Goal: Task Accomplishment & Management: Complete application form

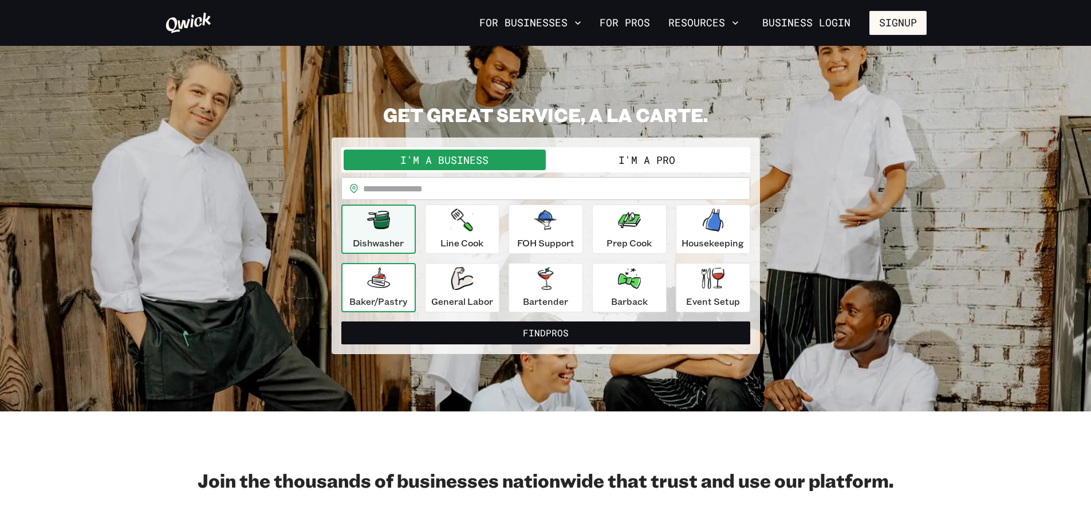
click at [366, 293] on div "Baker/Pastry" at bounding box center [378, 287] width 58 height 41
click at [655, 151] on button "I'm a Pro" at bounding box center [647, 160] width 202 height 21
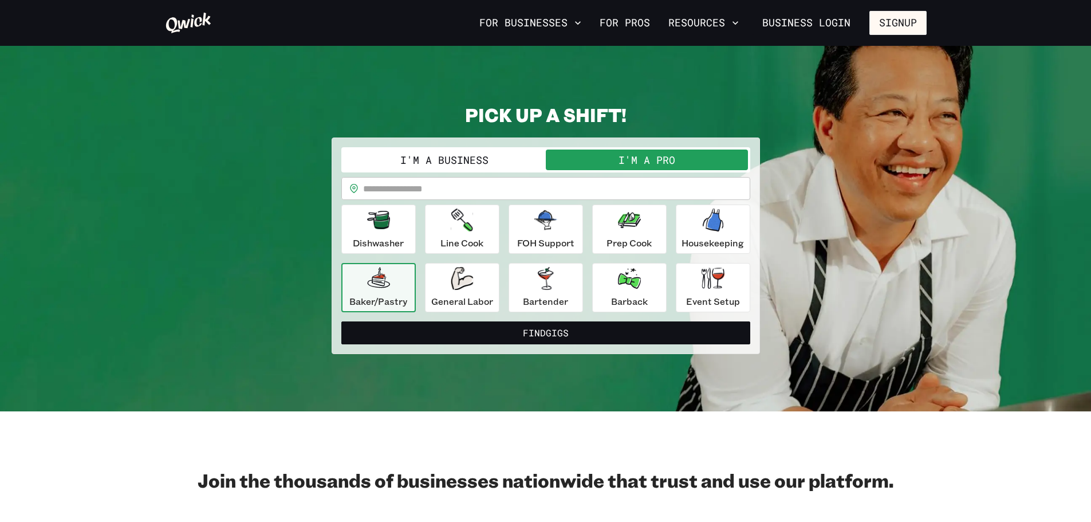
click at [344, 297] on button "Baker/Pastry" at bounding box center [378, 287] width 74 height 49
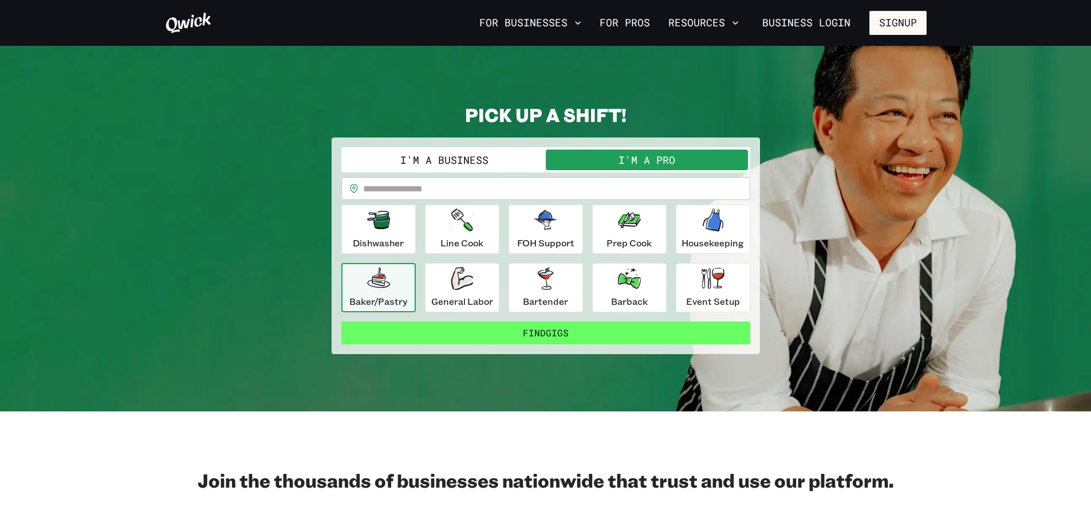
click at [472, 327] on button "Find Gigs" at bounding box center [545, 332] width 409 height 23
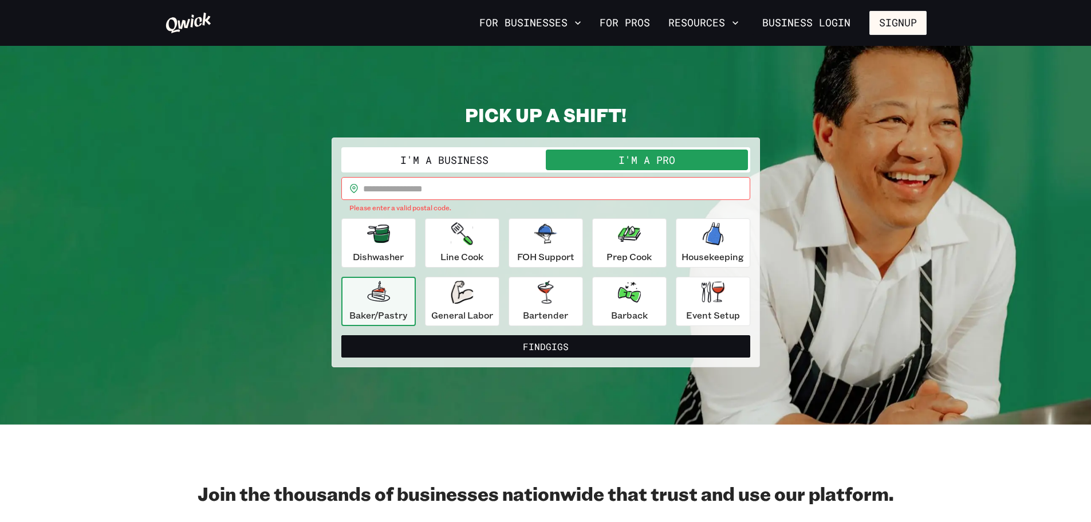
click at [421, 189] on input "text" at bounding box center [556, 188] width 387 height 23
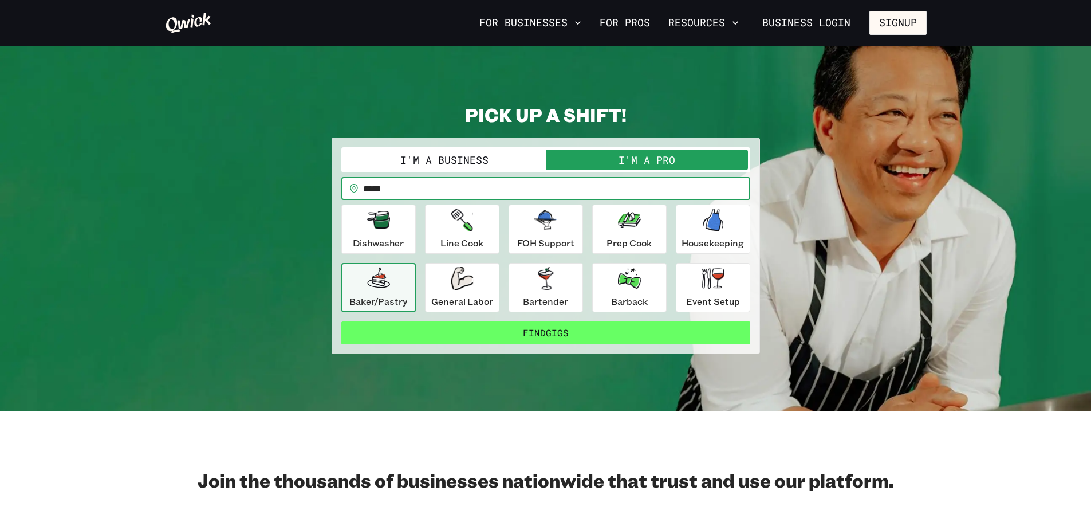
type input "*****"
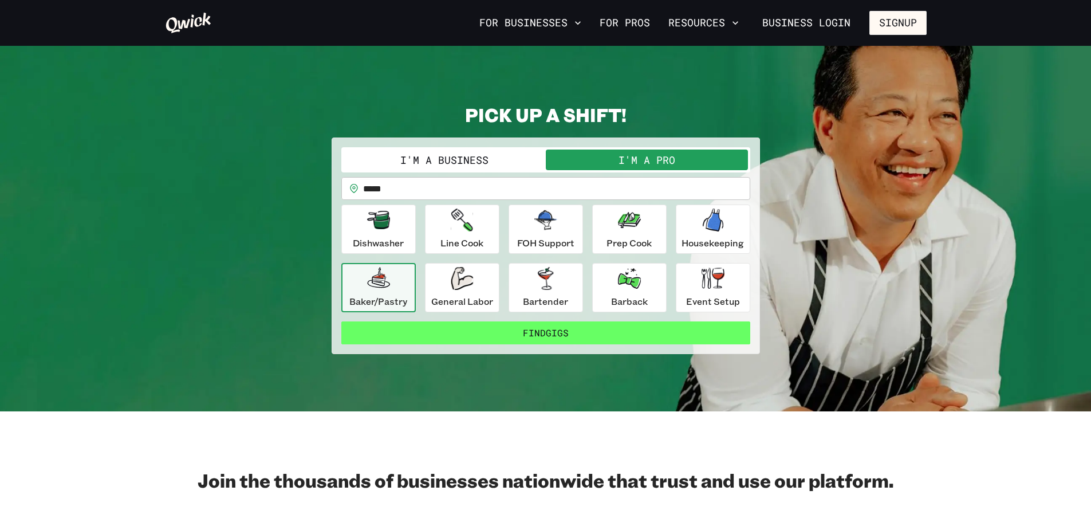
click at [422, 339] on button "Find Gigs" at bounding box center [545, 332] width 409 height 23
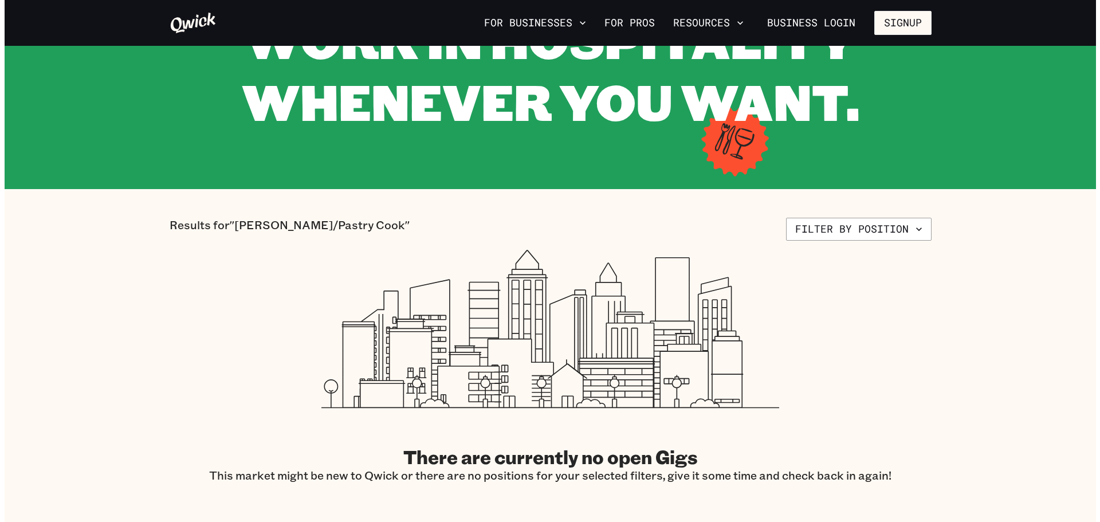
scroll to position [229, 0]
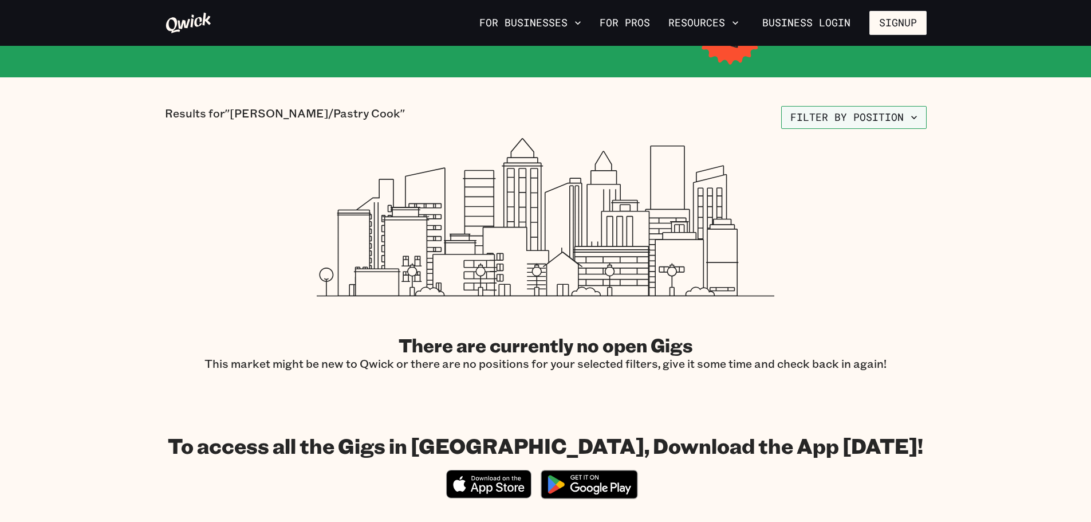
click at [831, 122] on button "Filter by position" at bounding box center [855, 117] width 146 height 23
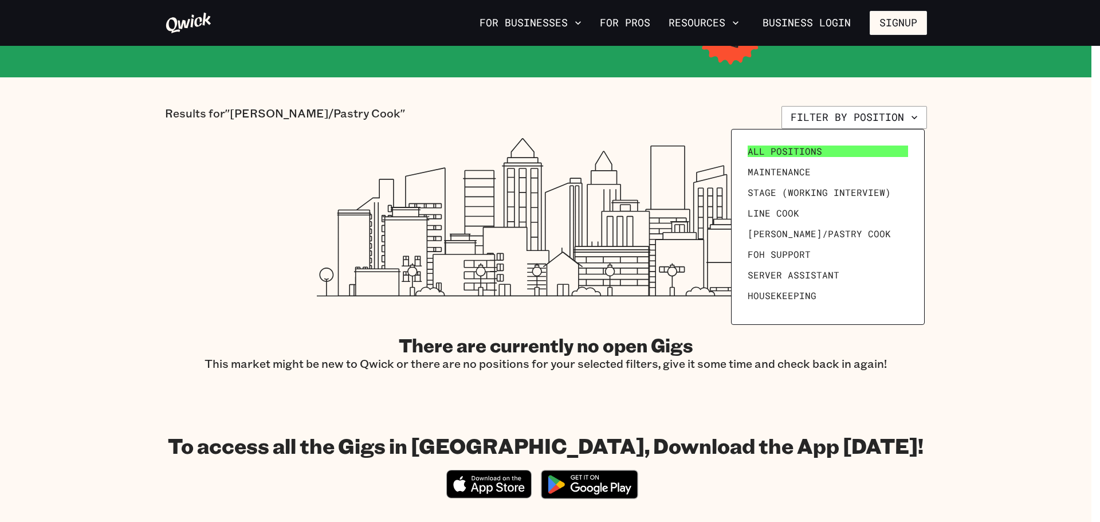
click at [804, 148] on span "All Positions" at bounding box center [785, 151] width 74 height 11
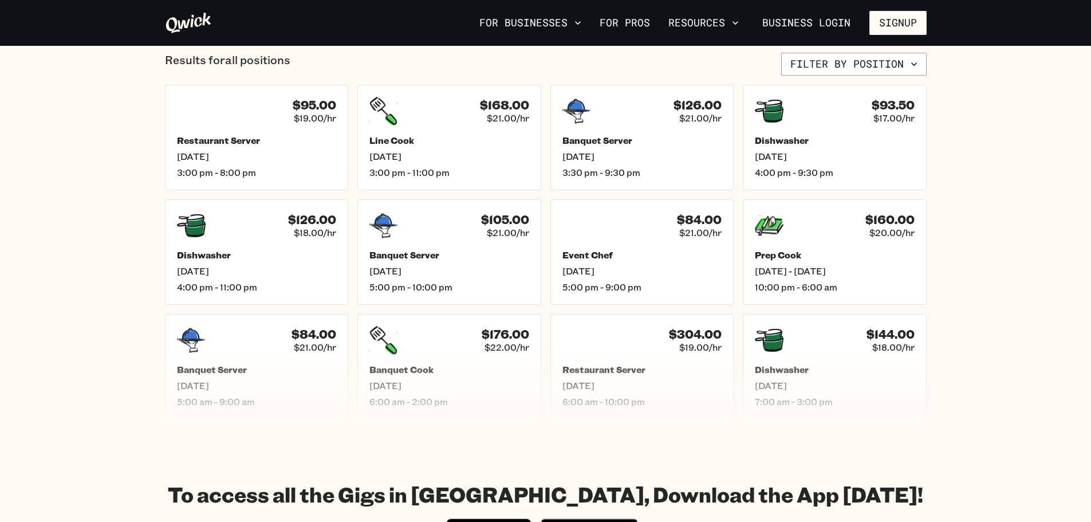
scroll to position [458, 0]
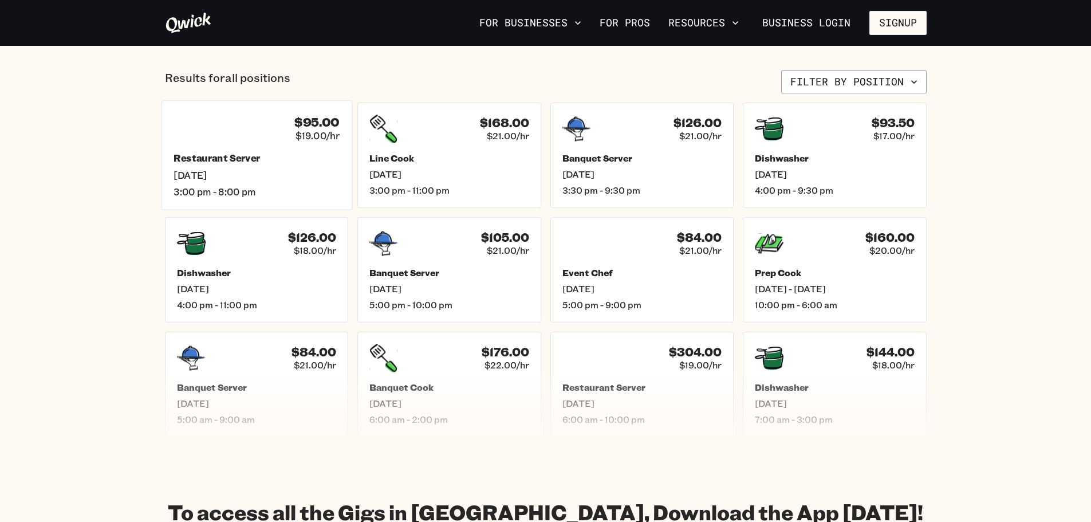
click at [288, 146] on div "$95.00 $19.00/hr Restaurant Server [DATE] 3:00 pm - 8:00 pm" at bounding box center [256, 154] width 191 height 109
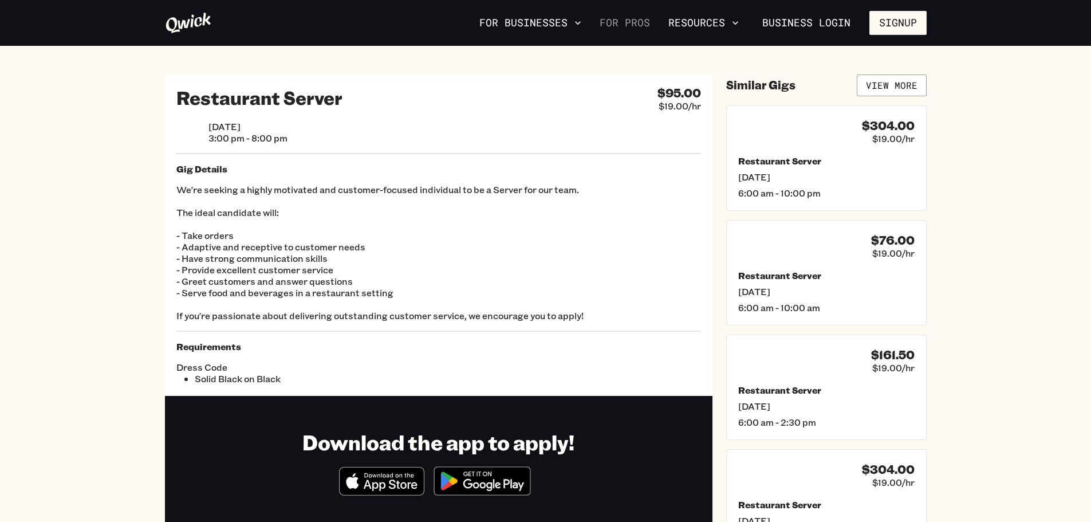
click at [648, 20] on link "For Pros" at bounding box center [625, 22] width 60 height 19
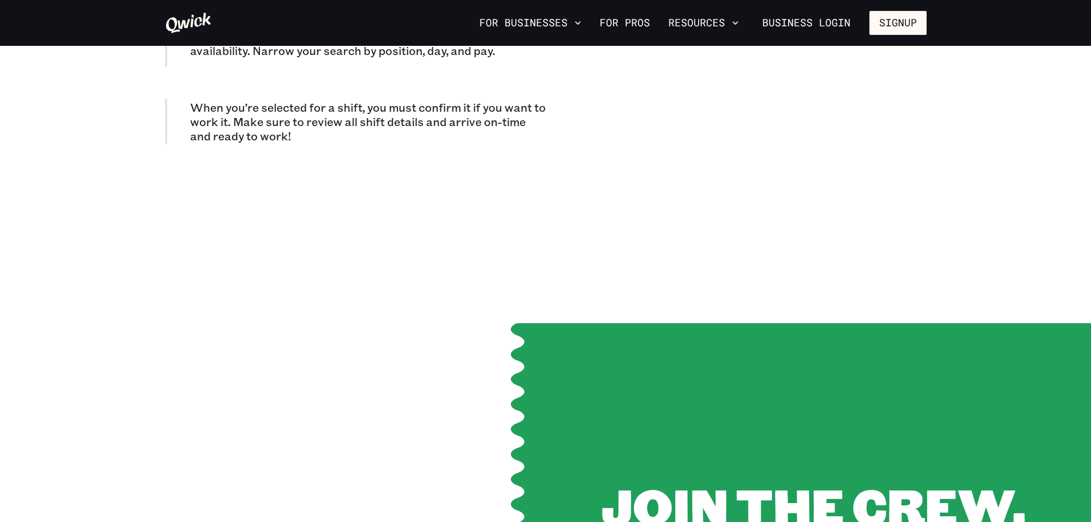
scroll to position [1203, 0]
